Goal: Information Seeking & Learning: Check status

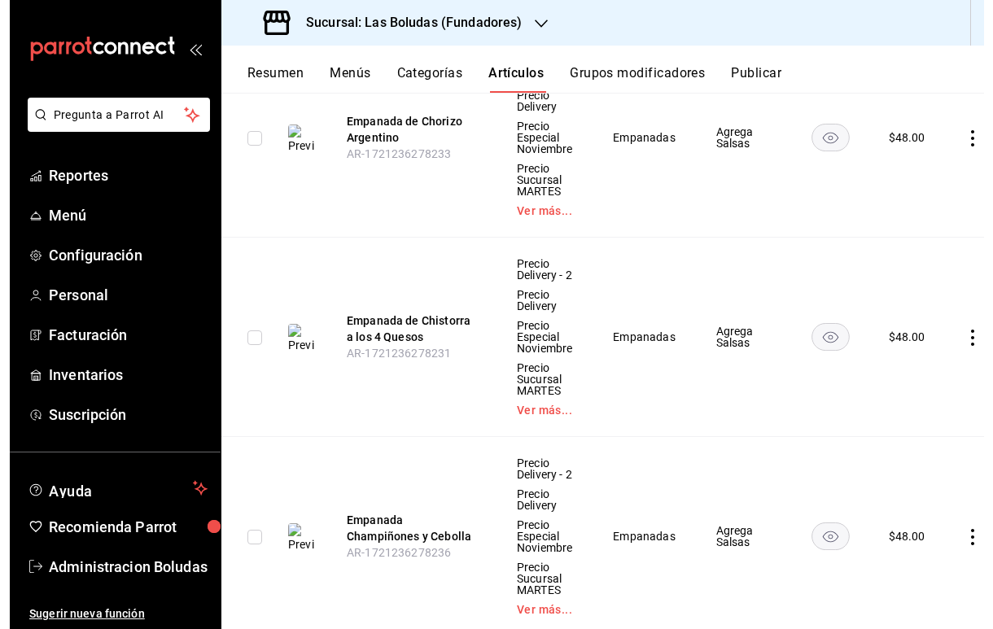
scroll to position [1481, 0]
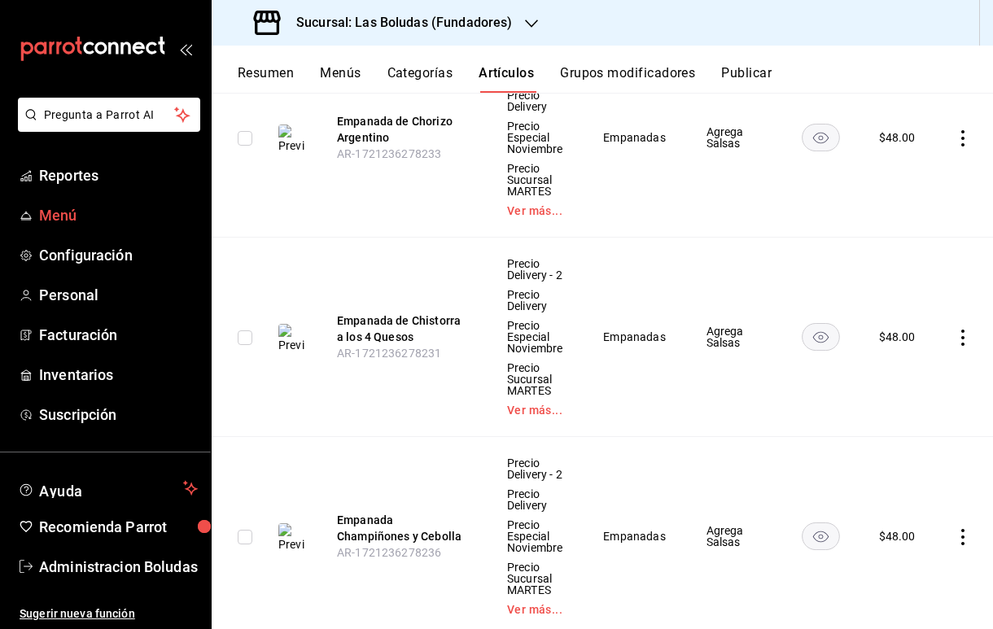
click at [89, 220] on span "Menú" at bounding box center [118, 215] width 159 height 22
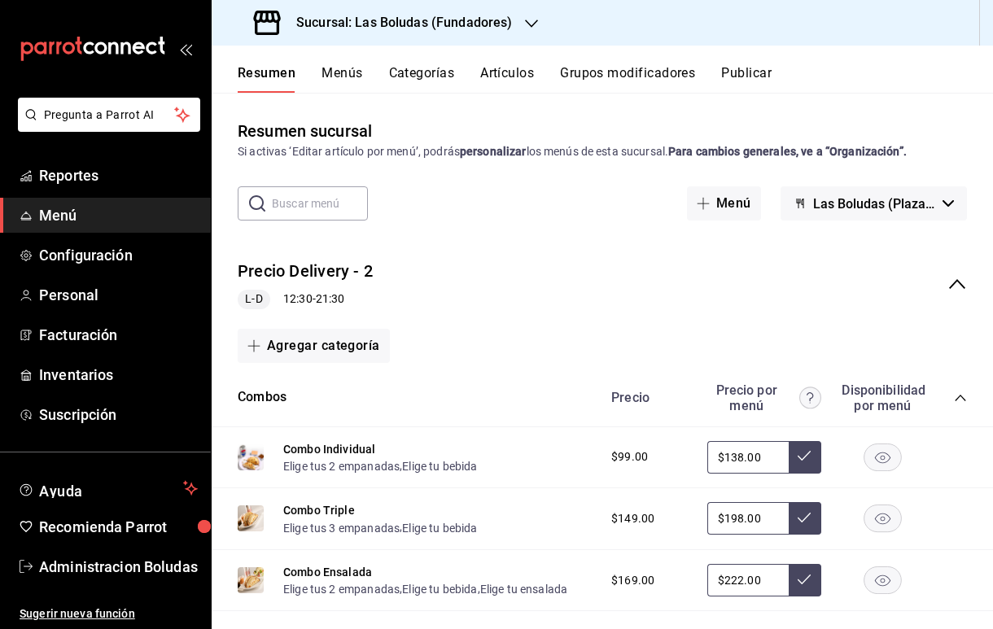
click at [528, 17] on icon "button" at bounding box center [531, 23] width 13 height 13
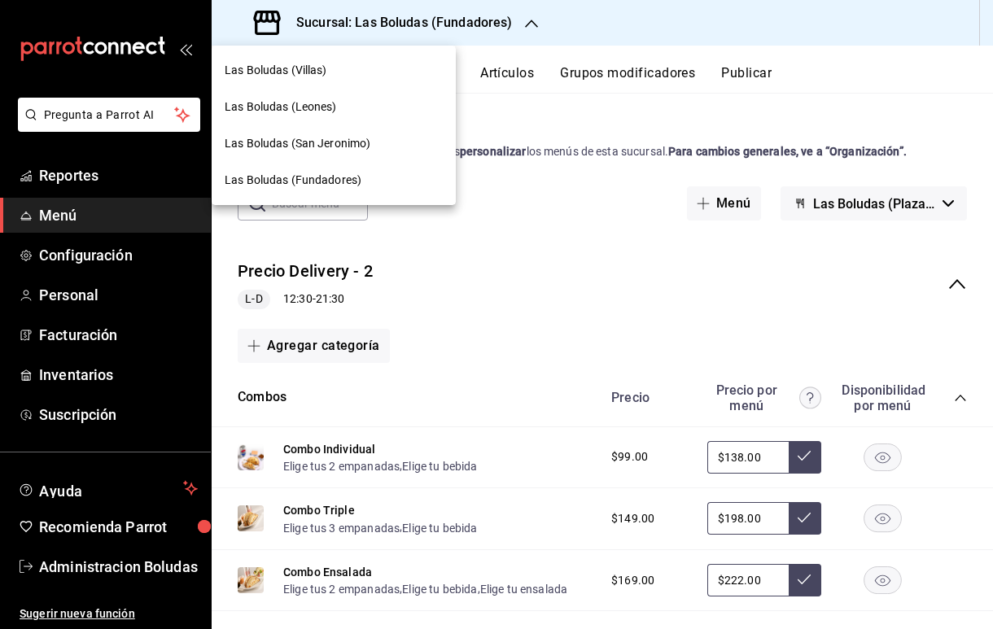
click at [356, 153] on div "Las Boludas (San Jeronimo)" at bounding box center [334, 143] width 244 height 37
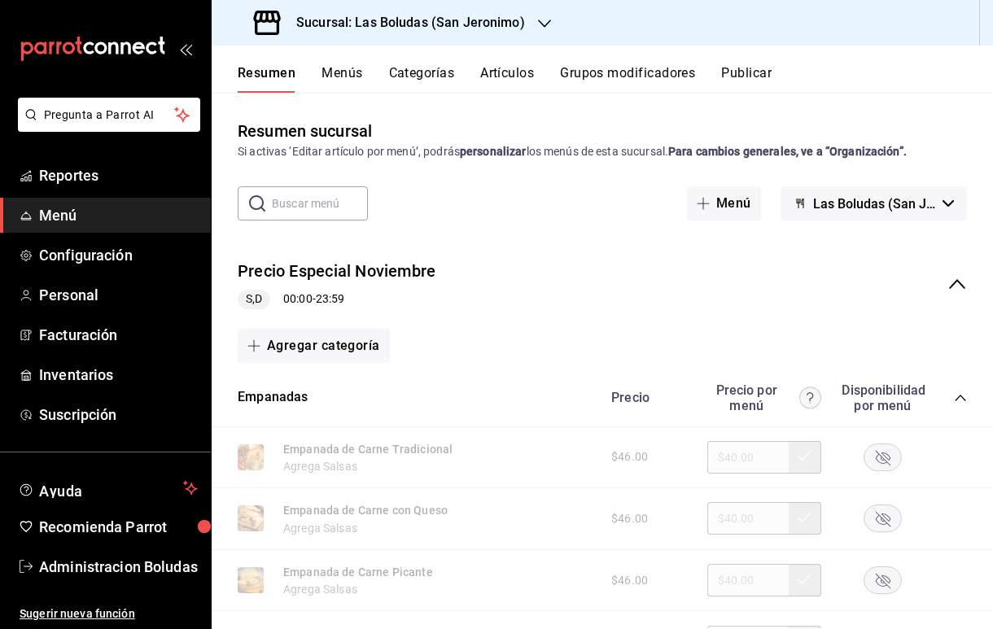
click at [513, 20] on h3 "Sucursal: Las Boludas (San Jeronimo)" at bounding box center [404, 23] width 242 height 20
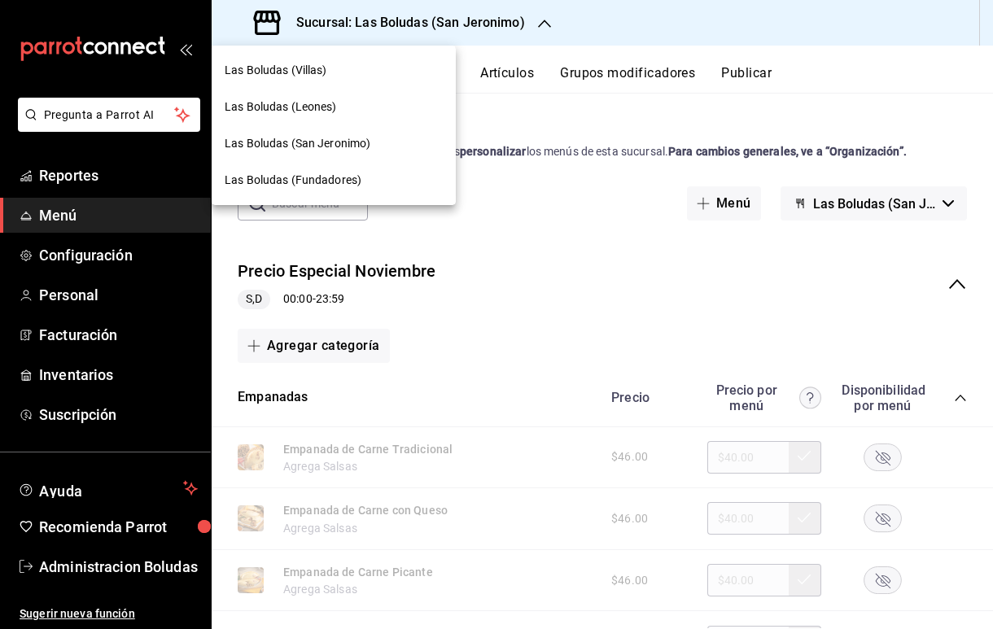
click at [303, 73] on span "Las Boludas (Villas)" at bounding box center [276, 70] width 103 height 17
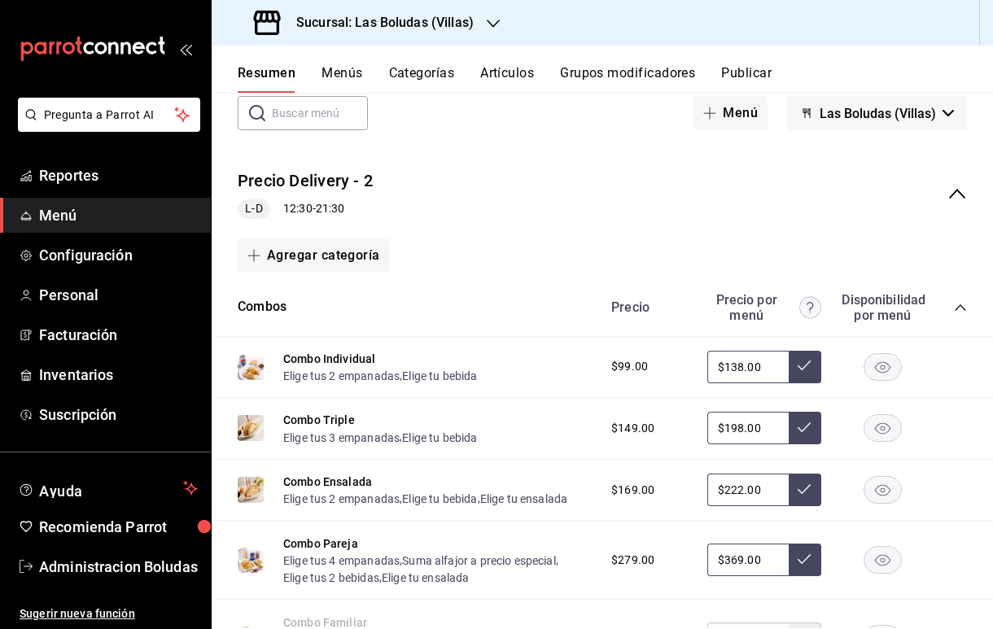
scroll to position [139, 0]
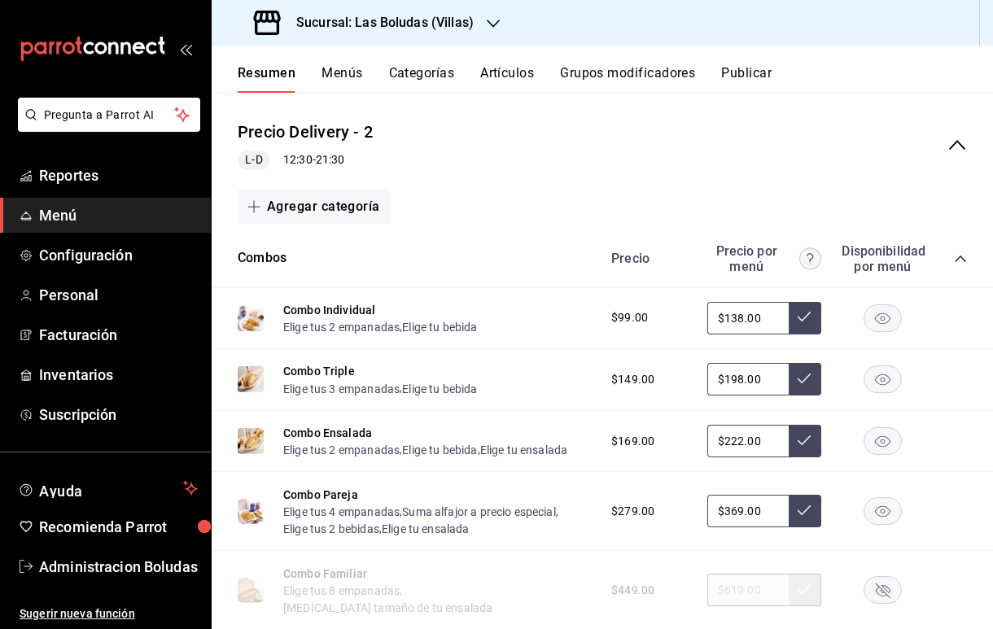
click at [534, 76] on button "Artículos" at bounding box center [507, 79] width 54 height 28
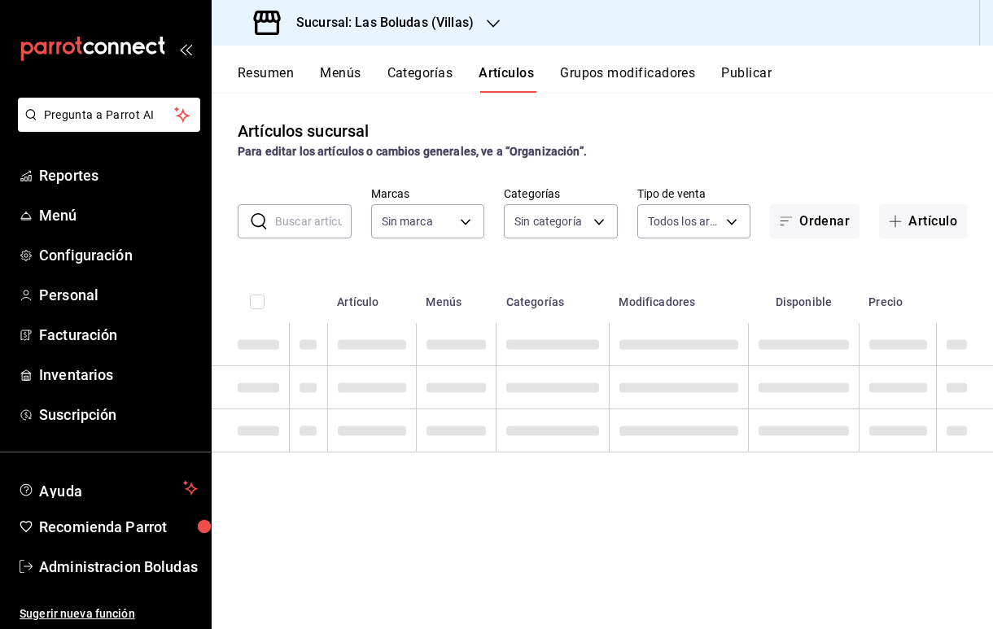
type input "4c1ad225-2b04-43d9-a8cd-9d32ab2990b9,4a555e74-13e5-473e-b404-1107d0844e85,02da8…"
type input "65074b4c-ef65-42c1-85ad-c31621fafd2e,130f5359-92f0-4bc6-9ed4-5ffe3b8afb18,e3b3e…"
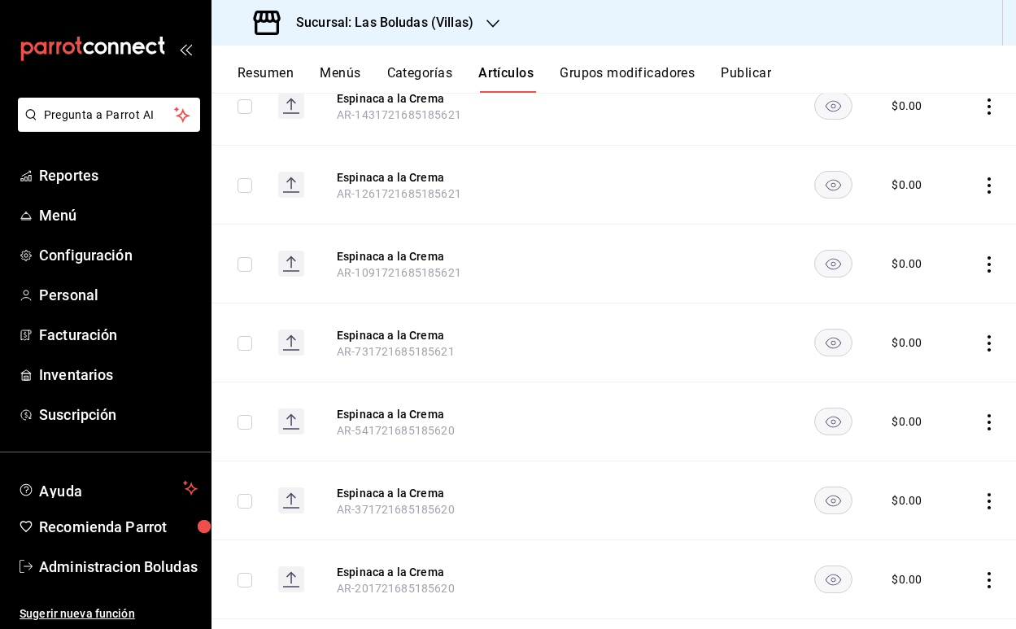
scroll to position [15308, 0]
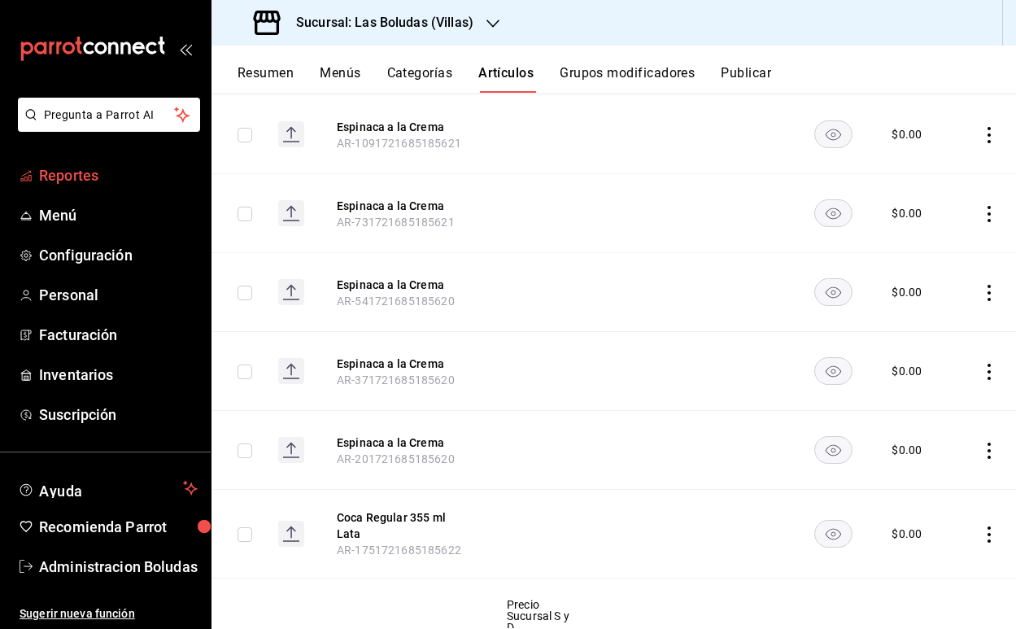
click at [98, 189] on link "Reportes" at bounding box center [105, 175] width 211 height 35
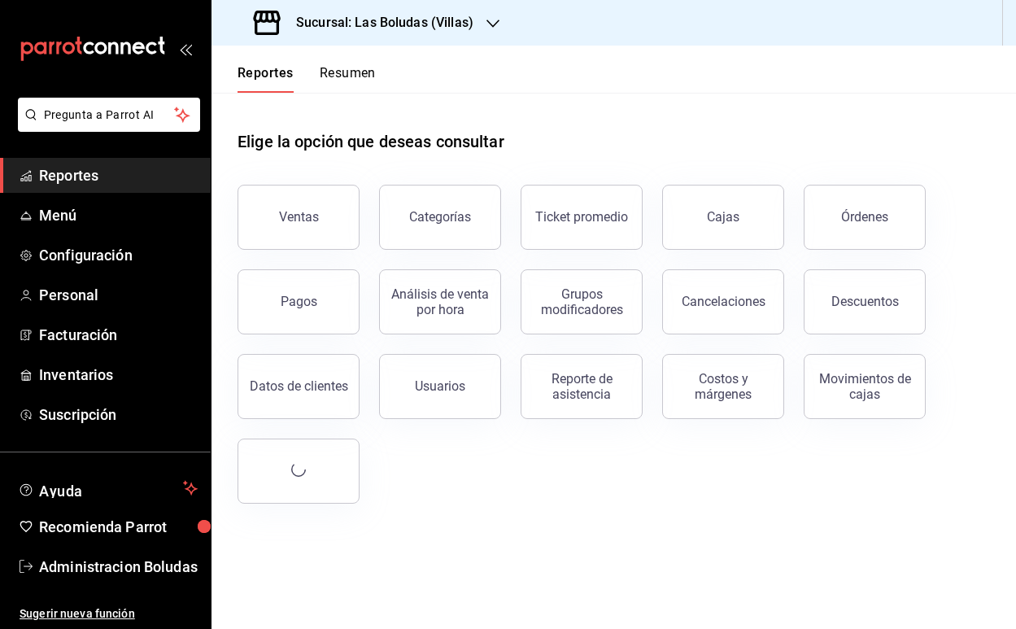
click at [365, 212] on div "Categorías" at bounding box center [431, 207] width 142 height 85
click at [330, 219] on button "Ventas" at bounding box center [299, 217] width 122 height 65
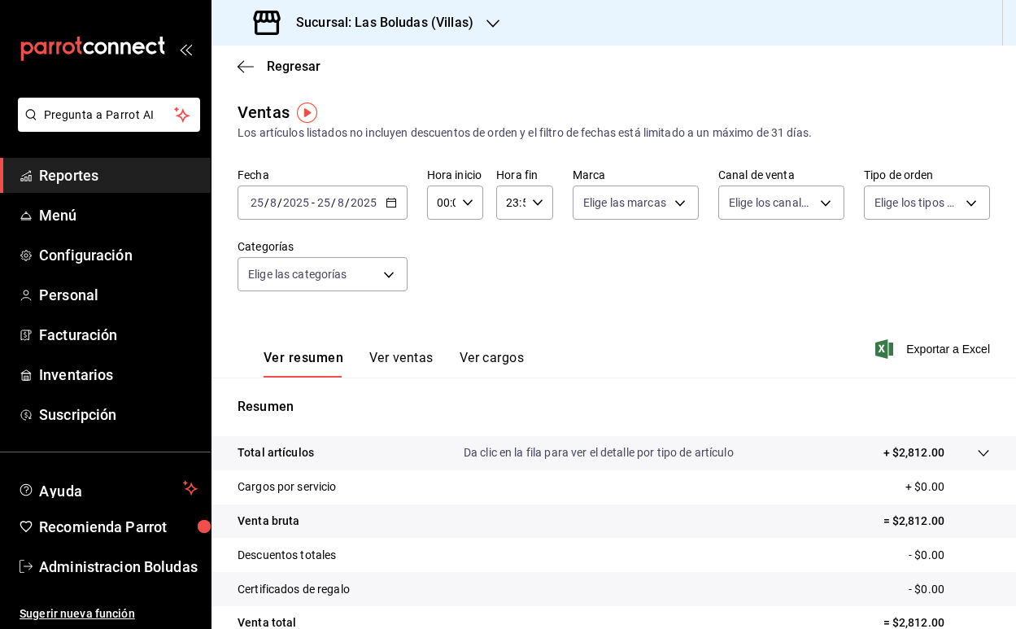
scroll to position [151, 0]
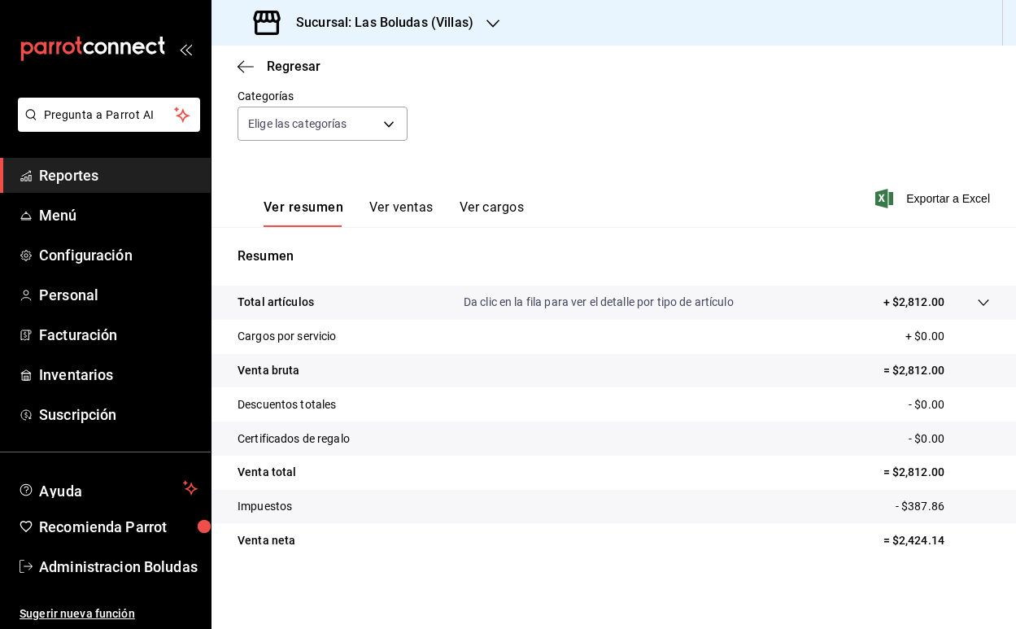
click at [406, 204] on button "Ver ventas" at bounding box center [401, 213] width 64 height 28
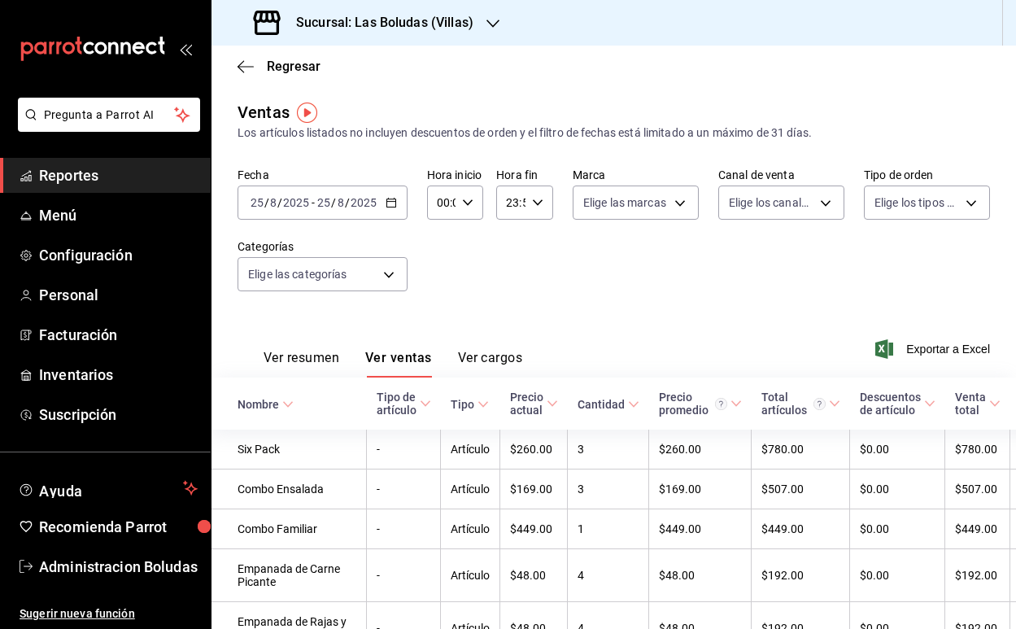
click at [98, 172] on span "Reportes" at bounding box center [118, 175] width 159 height 22
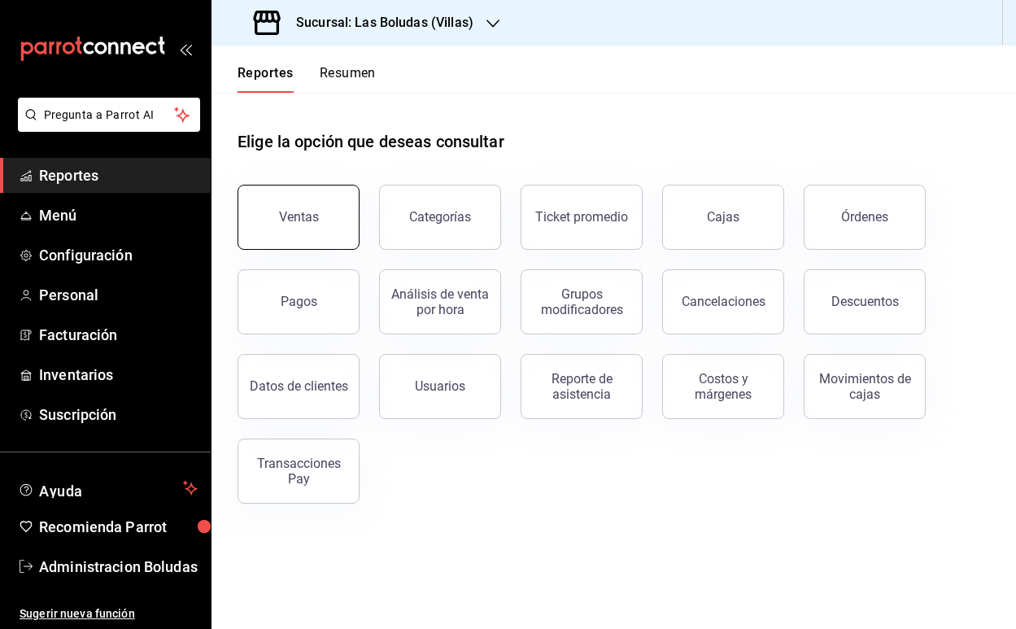
click at [250, 234] on button "Ventas" at bounding box center [299, 217] width 122 height 65
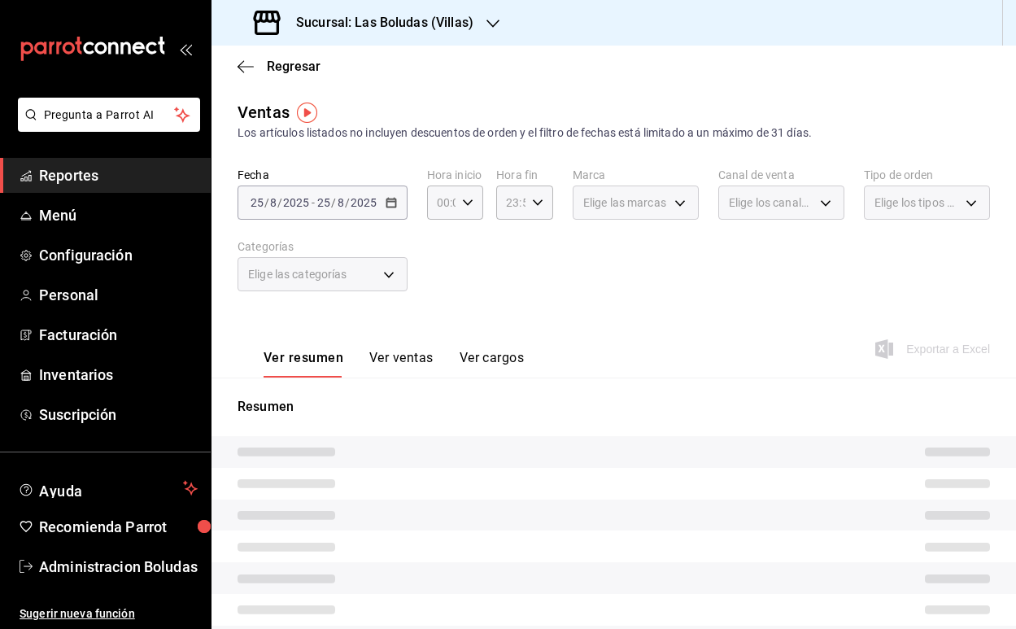
click at [389, 347] on div "Ver resumen Ver ventas Ver cargos" at bounding box center [381, 353] width 286 height 47
click at [391, 355] on button "Ver ventas" at bounding box center [401, 364] width 64 height 28
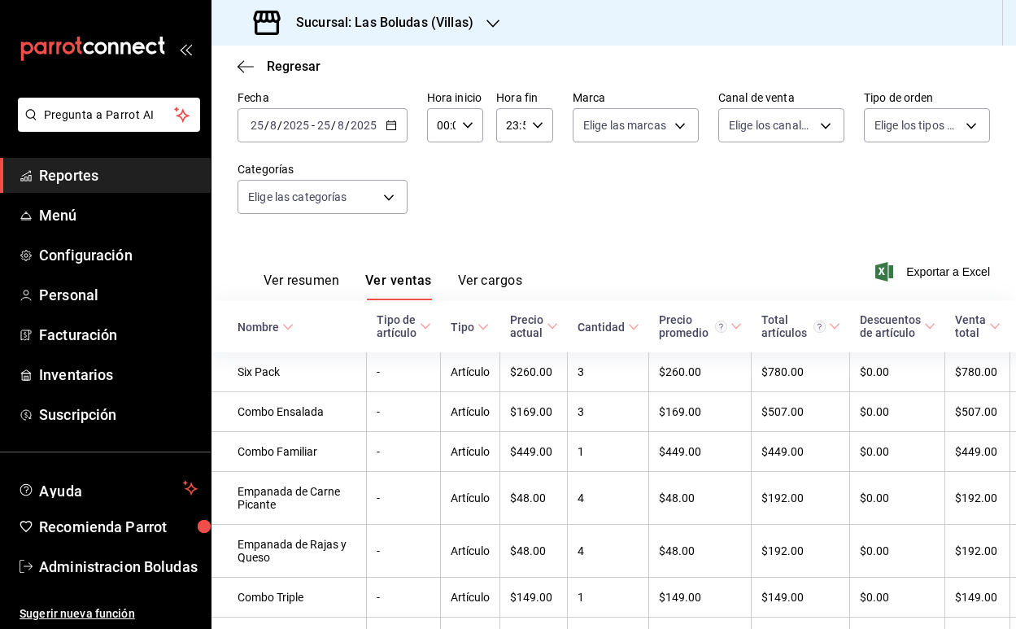
scroll to position [100, 0]
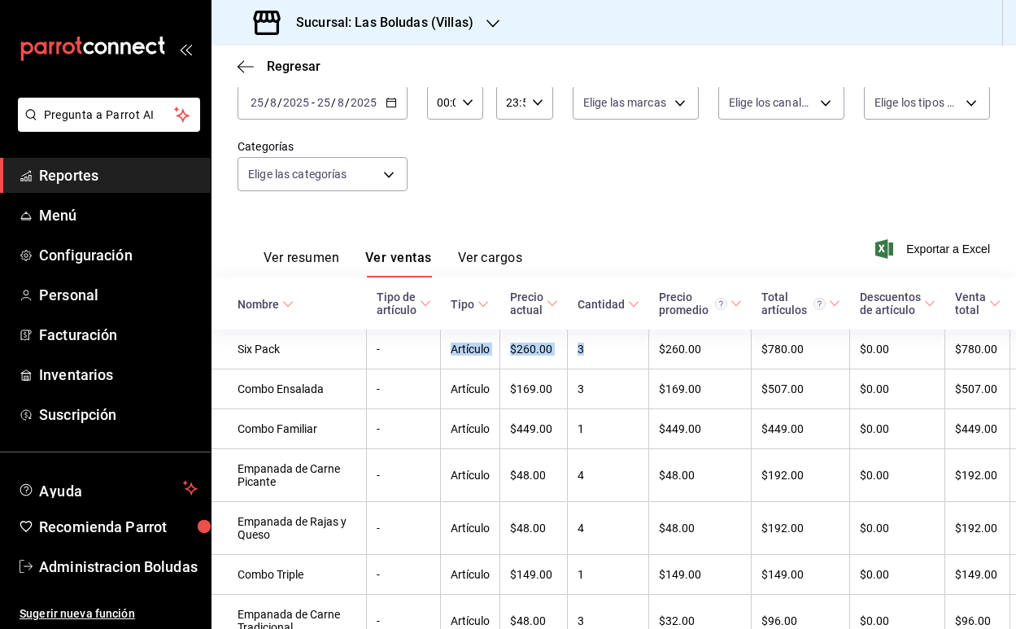
drag, startPoint x: 390, startPoint y: 351, endPoint x: 560, endPoint y: 350, distance: 170.0
click at [560, 350] on tr "Six Pack - Artículo $260.00 3 $260.00 $780.00 $0.00 $780.00 $107.59 $672.41" at bounding box center [696, 350] width 969 height 40
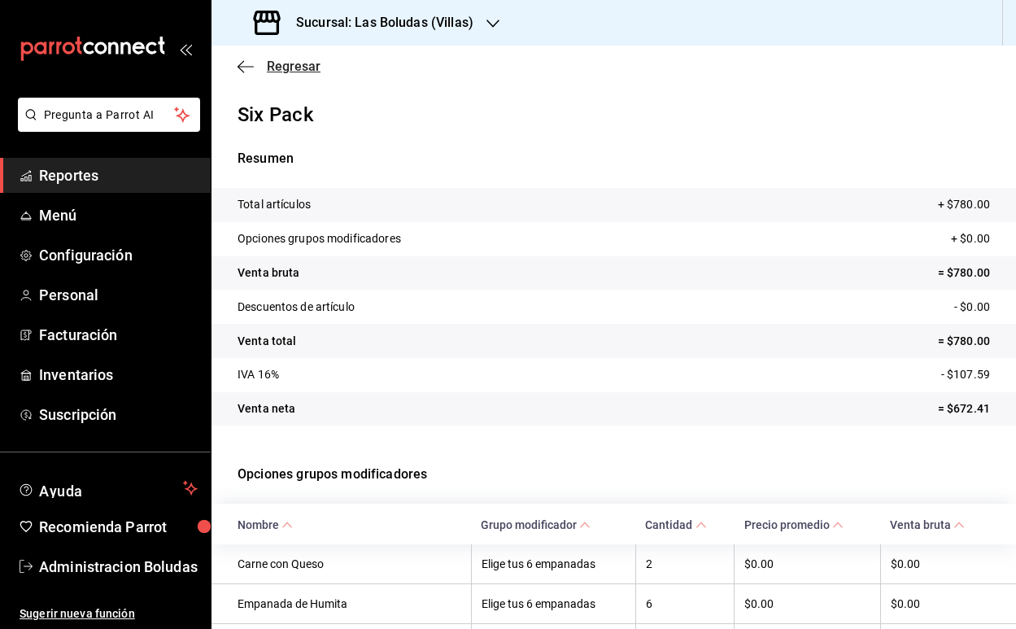
click at [248, 66] on icon "button" at bounding box center [246, 66] width 16 height 1
click at [444, 24] on h3 "Sucursal: Las Boludas (Villas)" at bounding box center [378, 23] width 190 height 20
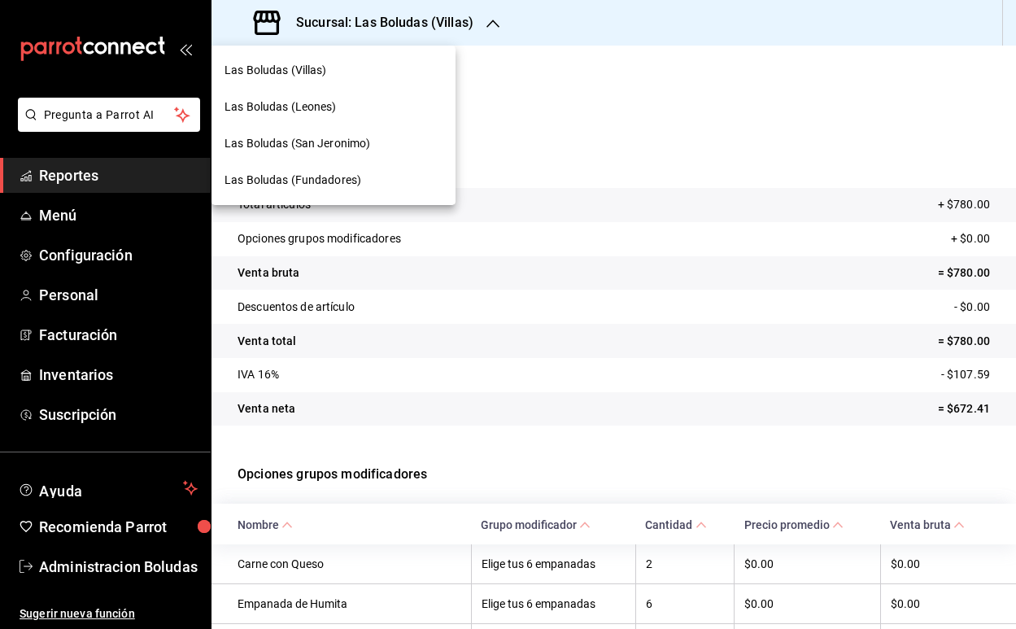
click at [325, 117] on div "Las Boludas (Leones)" at bounding box center [334, 107] width 244 height 37
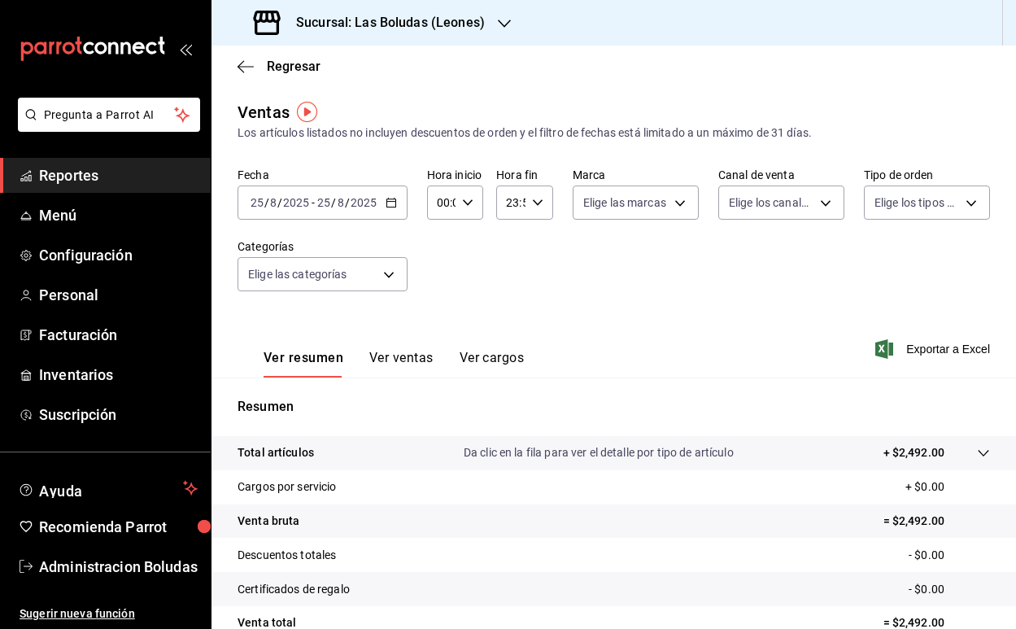
scroll to position [6, 0]
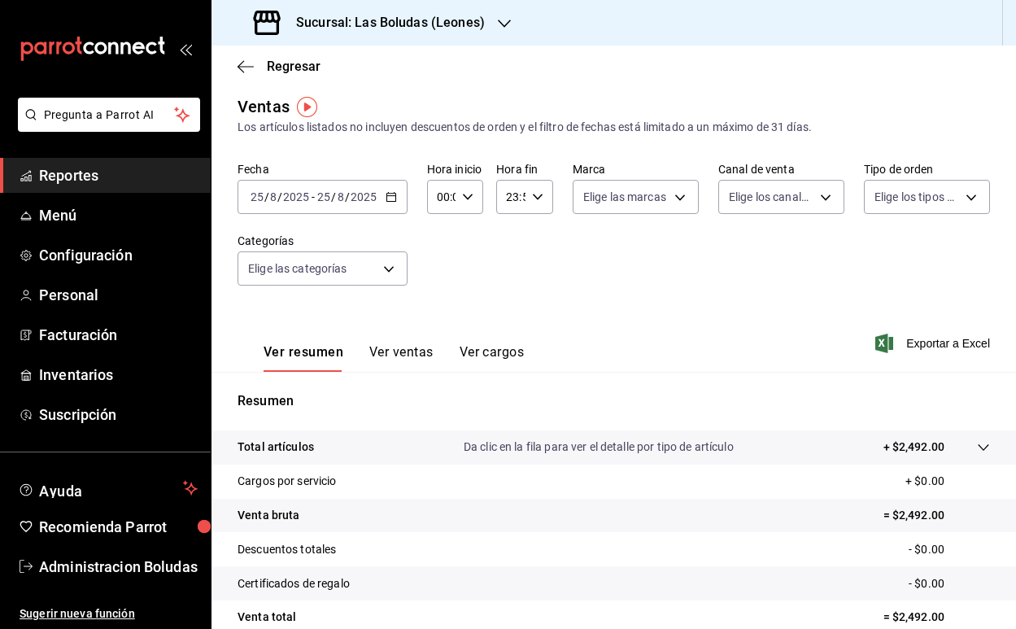
click at [410, 364] on button "Ver ventas" at bounding box center [401, 358] width 64 height 28
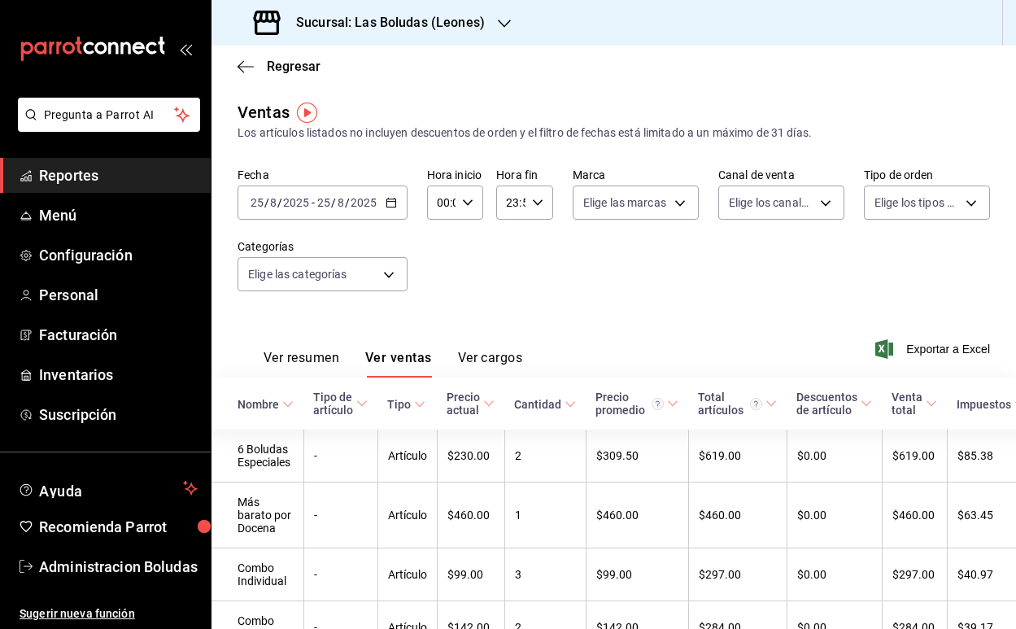
click at [288, 366] on button "Ver resumen" at bounding box center [302, 364] width 76 height 28
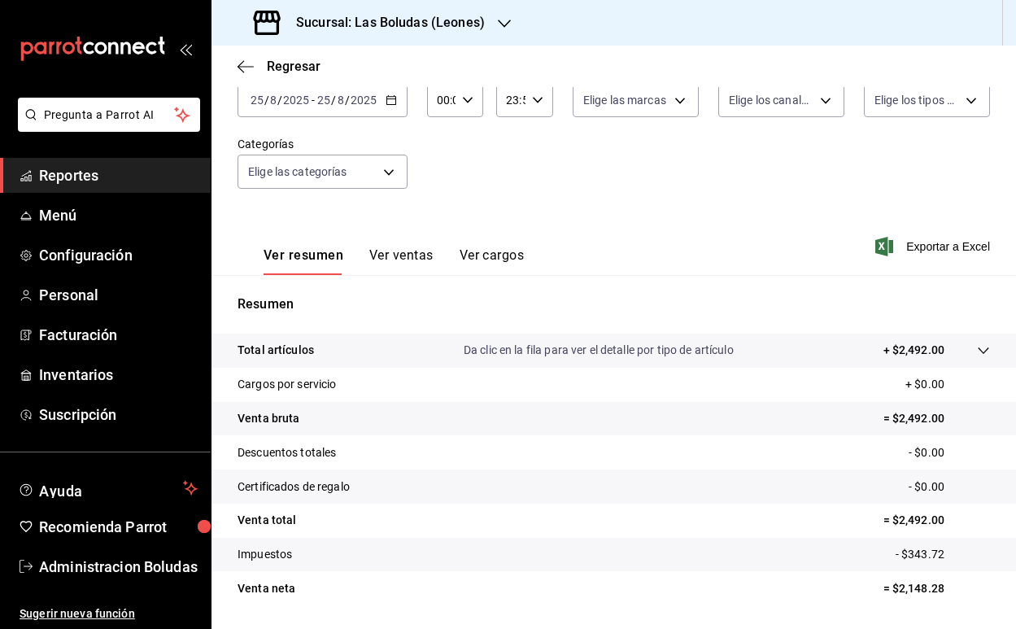
scroll to position [151, 0]
